Goal: Task Accomplishment & Management: Manage account settings

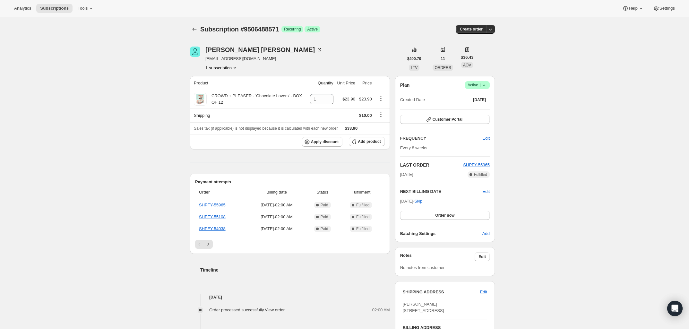
click at [490, 86] on span "Success Active |" at bounding box center [477, 85] width 25 height 8
click at [485, 106] on span "Cancel subscription" at bounding box center [480, 108] width 36 height 5
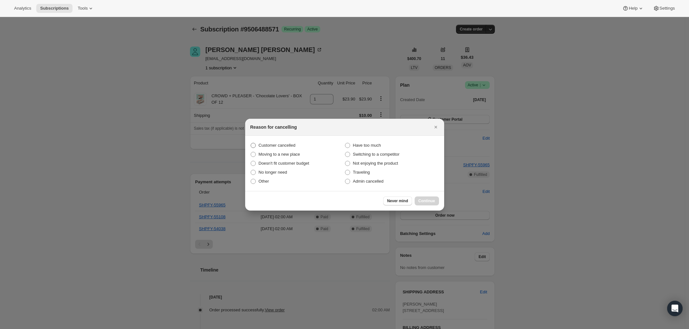
click at [255, 144] on span ":rbj:" at bounding box center [253, 145] width 5 height 5
click at [251, 143] on input "Customer cancelled" at bounding box center [251, 143] width 0 height 0
radio input "true"
click at [424, 197] on button "Continue" at bounding box center [427, 200] width 24 height 9
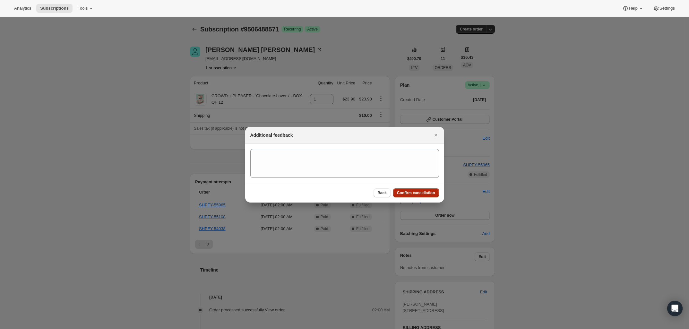
click at [426, 193] on span "Confirm cancellation" at bounding box center [416, 192] width 38 height 5
